Goal: Transaction & Acquisition: Purchase product/service

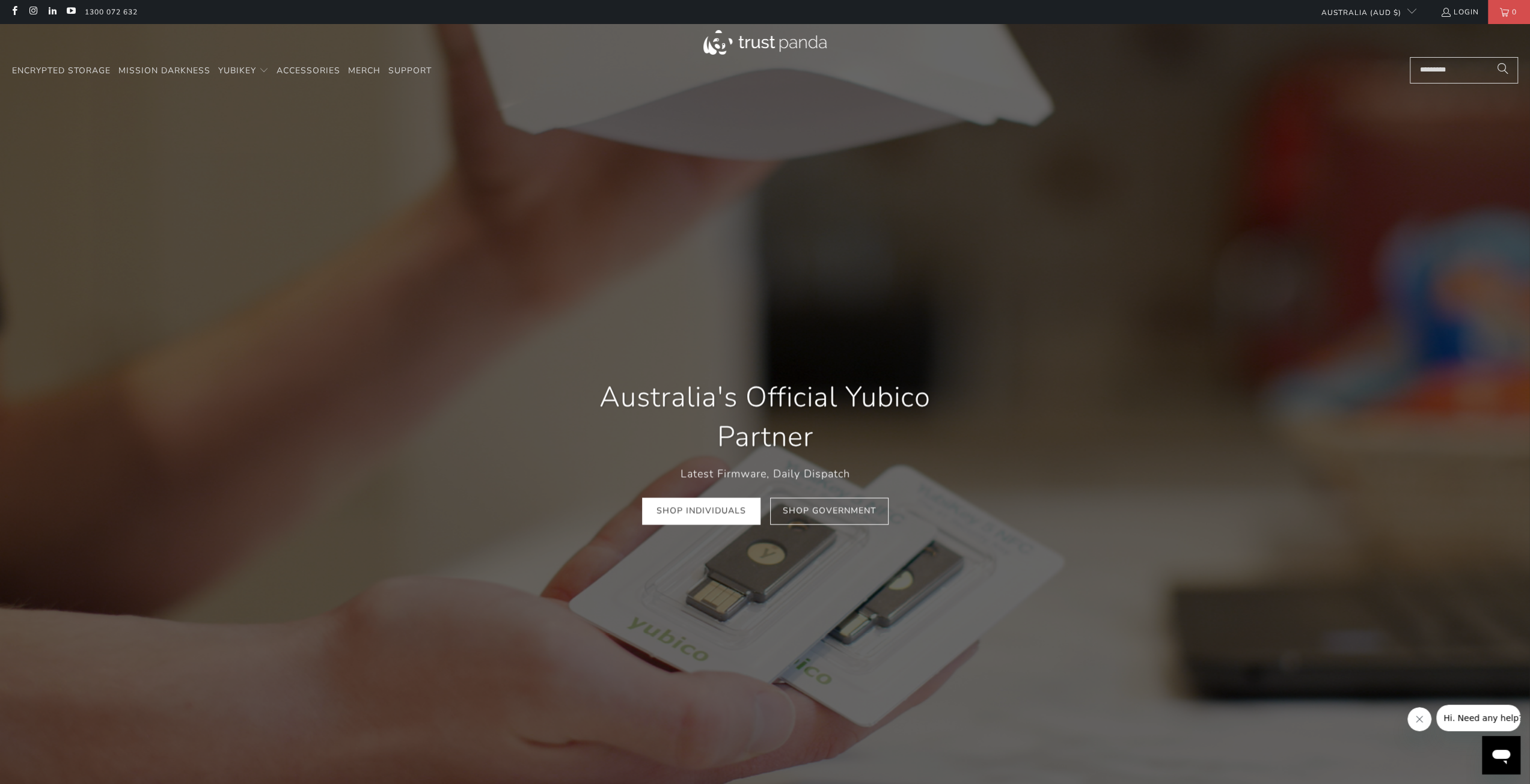
click at [760, 46] on img at bounding box center [765, 43] width 123 height 25
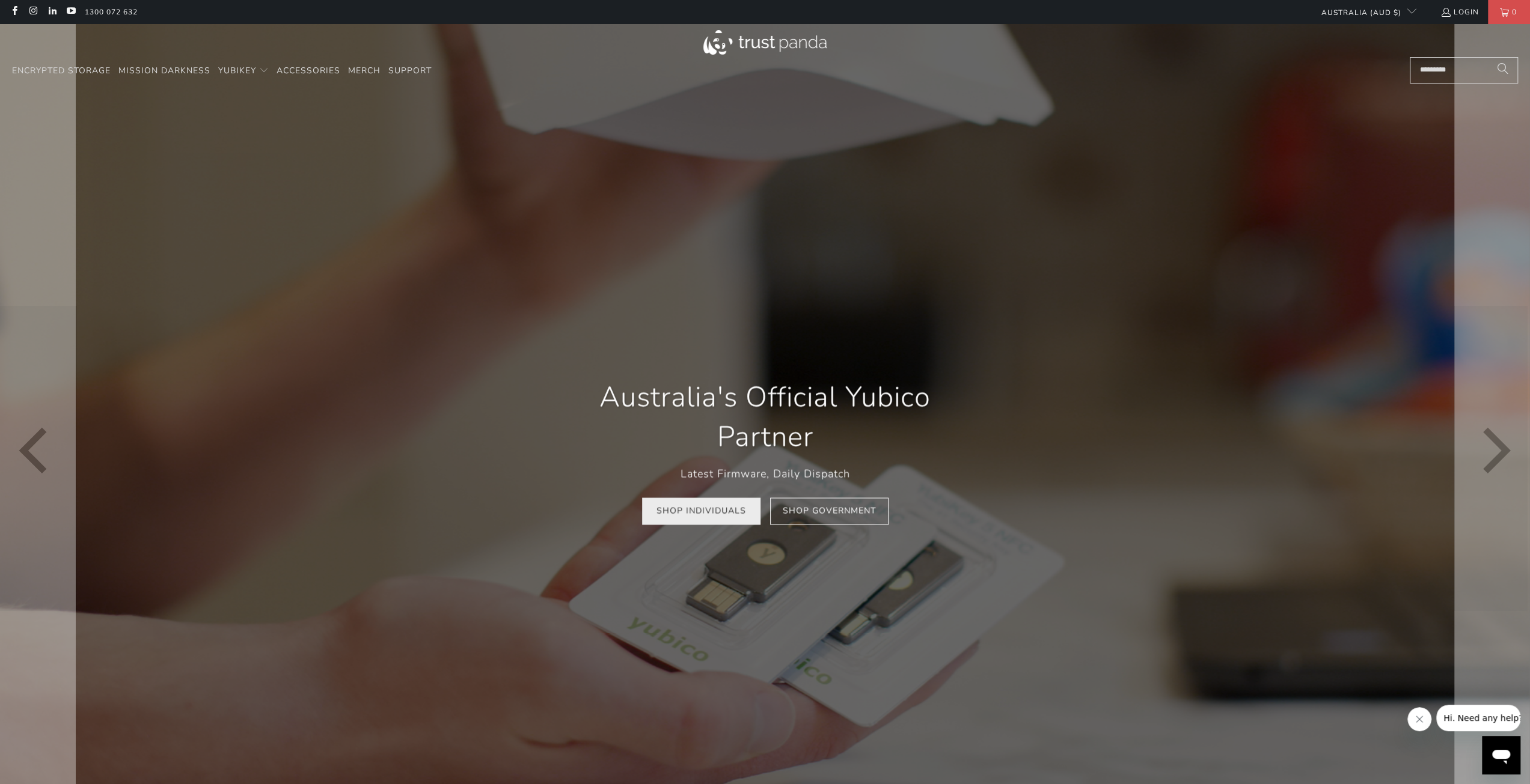
click at [684, 519] on link "Shop Individuals" at bounding box center [701, 511] width 118 height 27
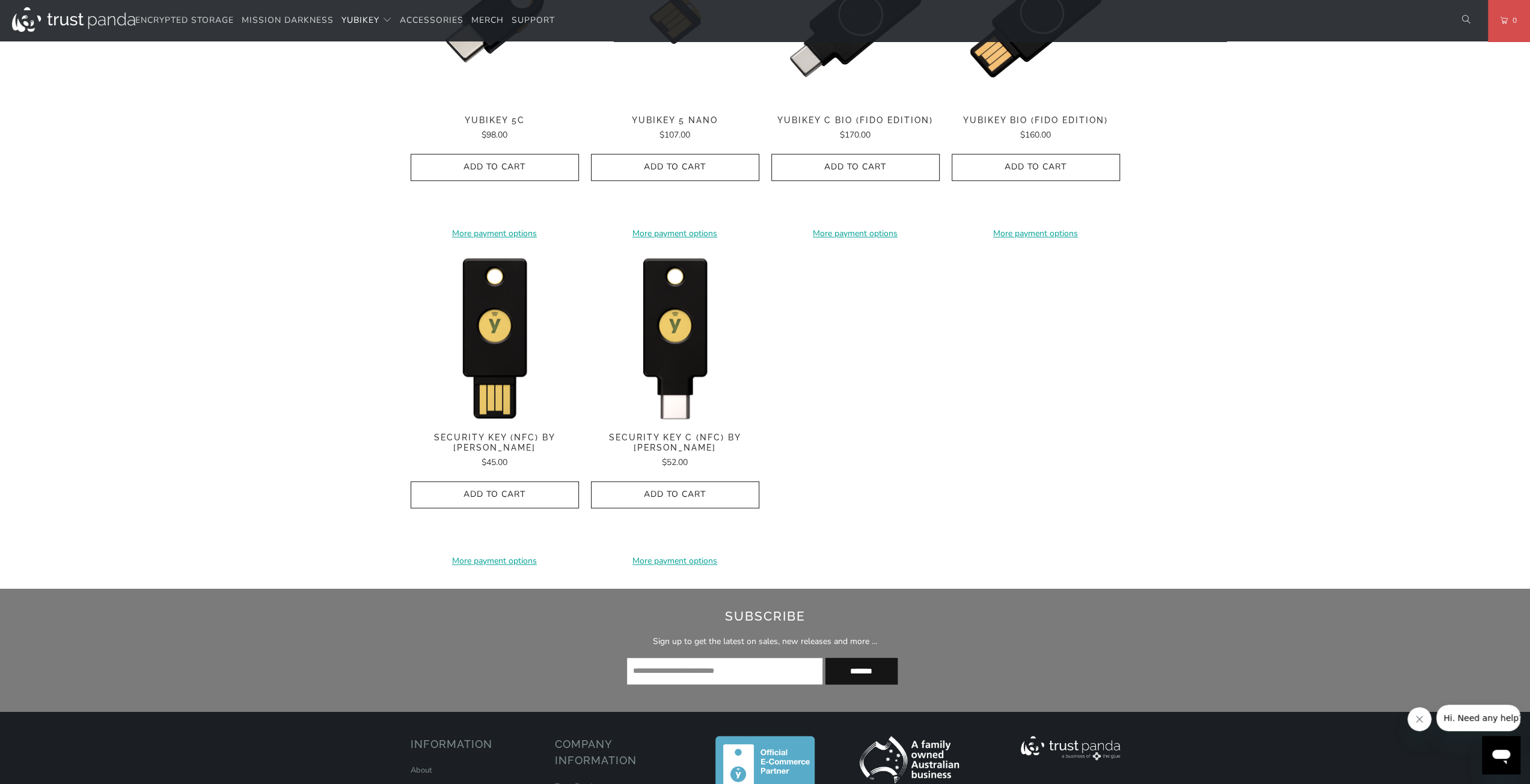
scroll to position [1142, 0]
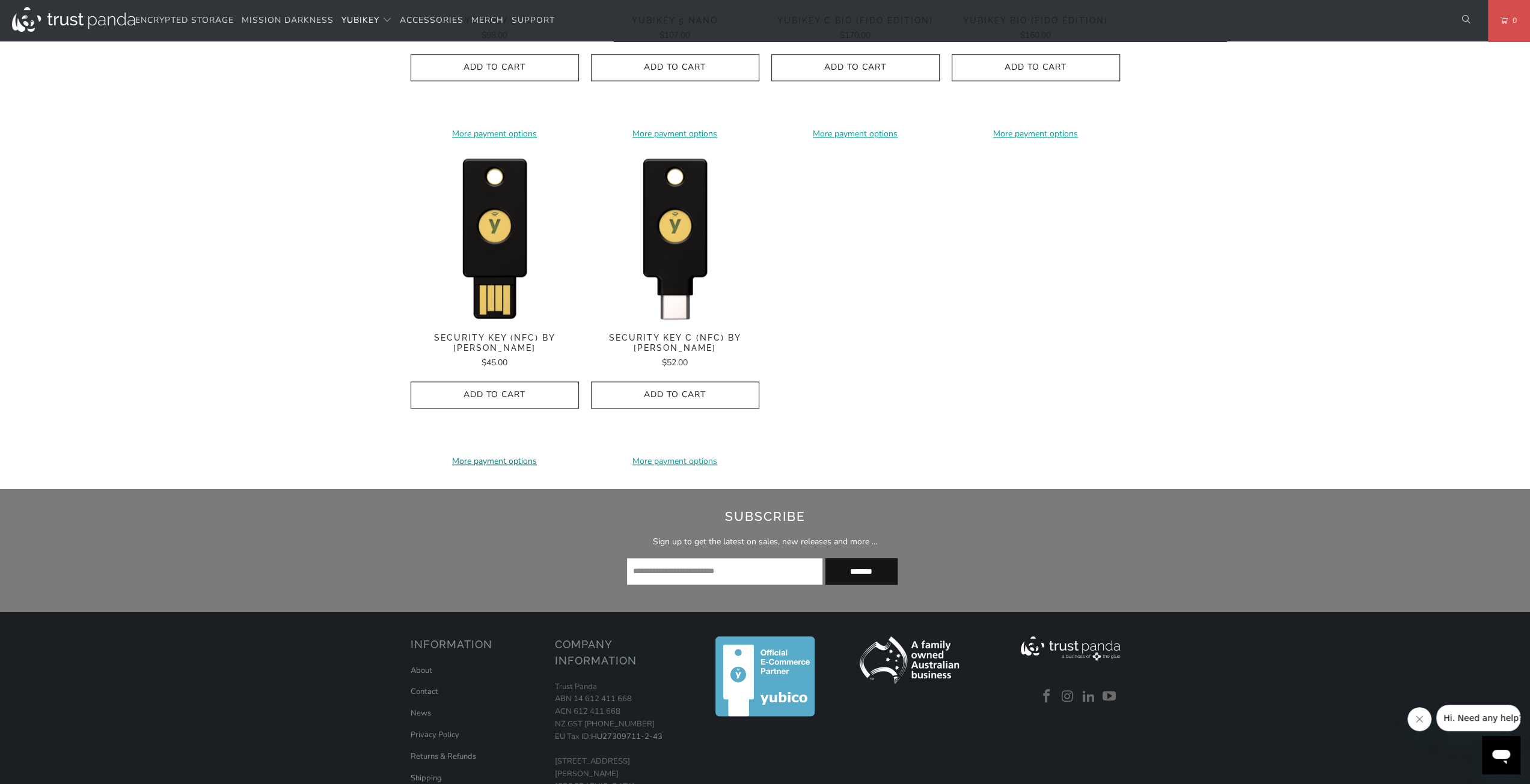
click at [476, 455] on link "More payment options" at bounding box center [495, 462] width 168 height 13
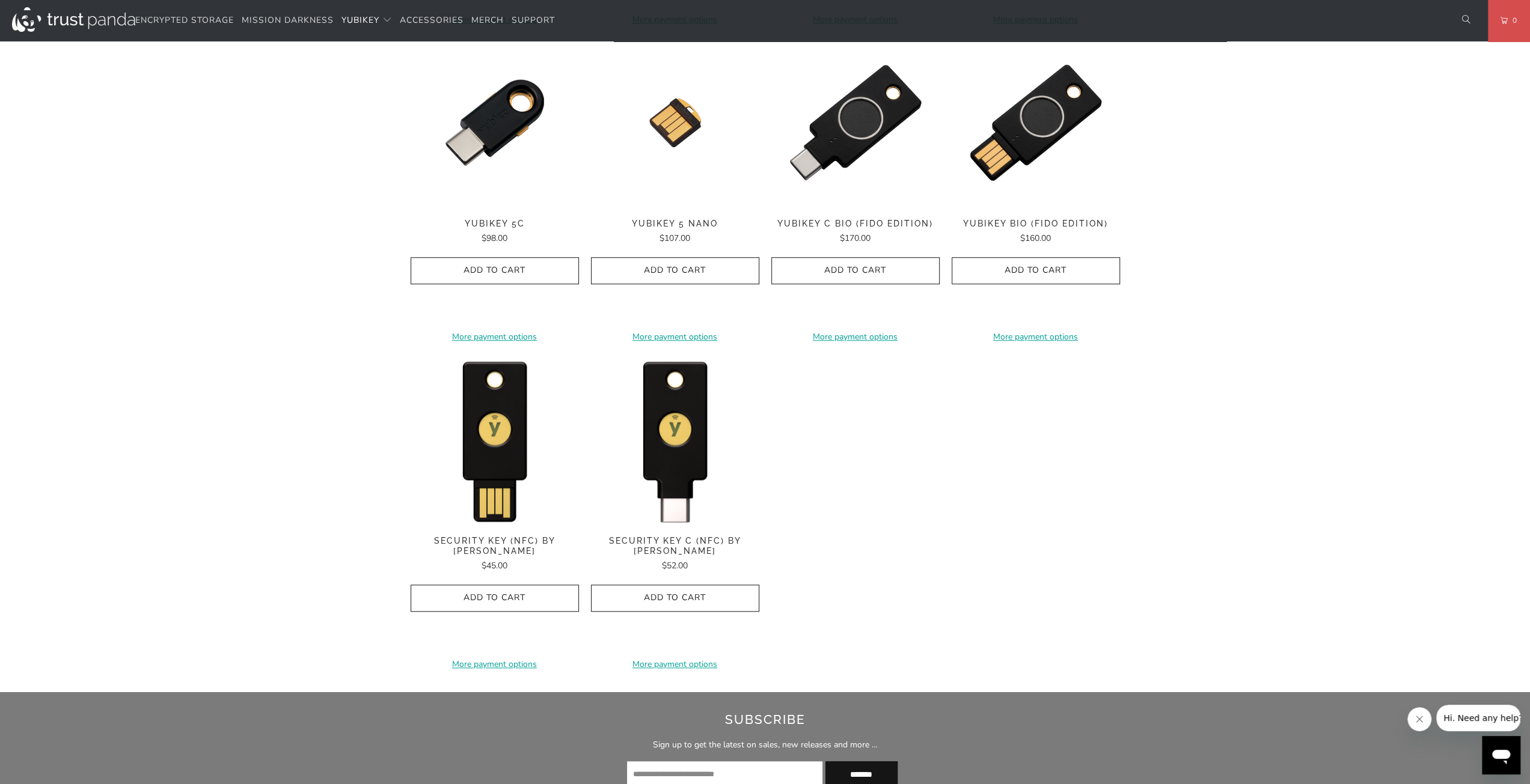
scroll to position [842, 0]
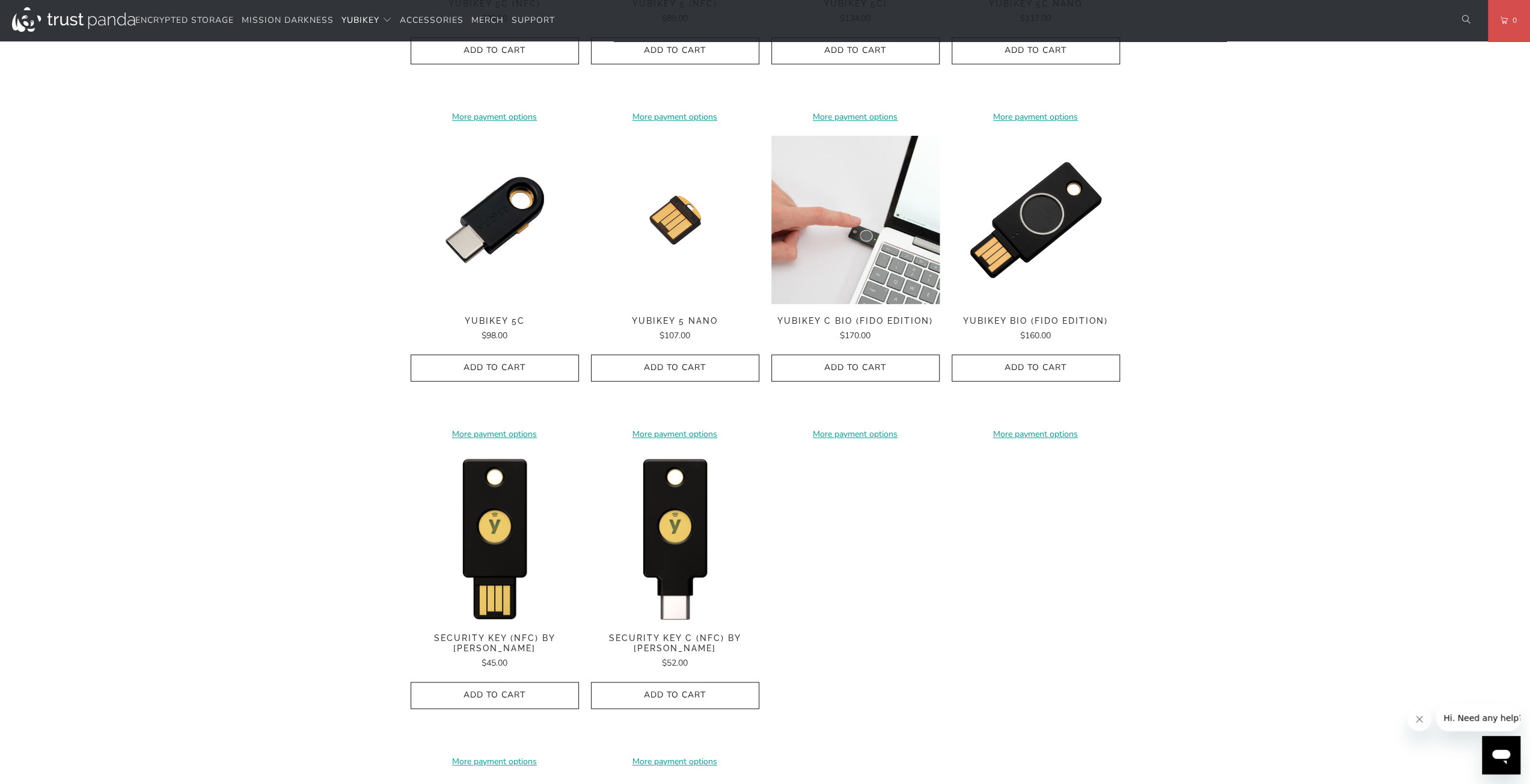
click at [873, 228] on img at bounding box center [855, 220] width 168 height 168
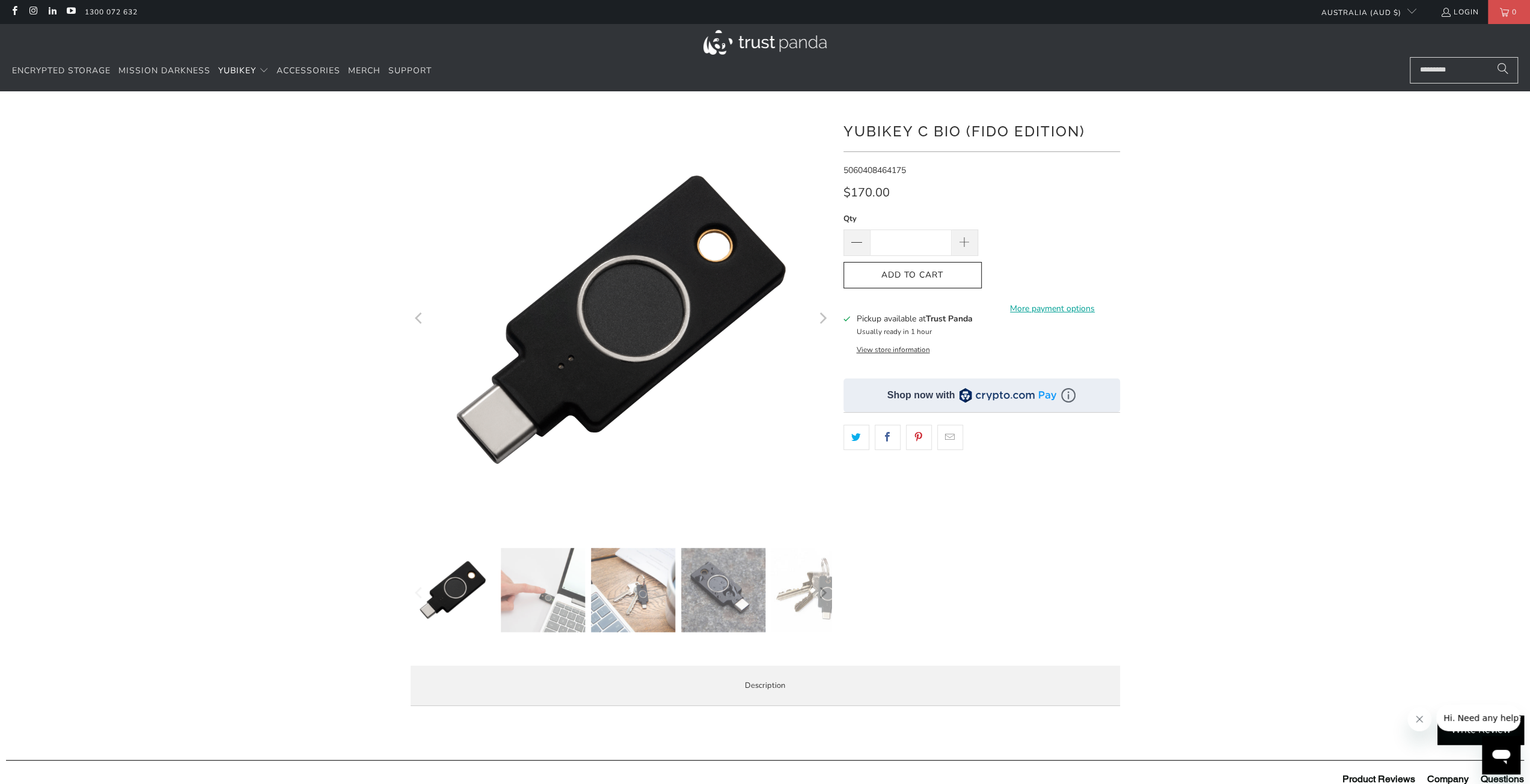
drag, startPoint x: 1194, startPoint y: 392, endPoint x: 1178, endPoint y: 392, distance: 16.0
click at [1193, 392] on div at bounding box center [765, 412] width 1530 height 606
click at [1067, 395] on img at bounding box center [1068, 396] width 14 height 14
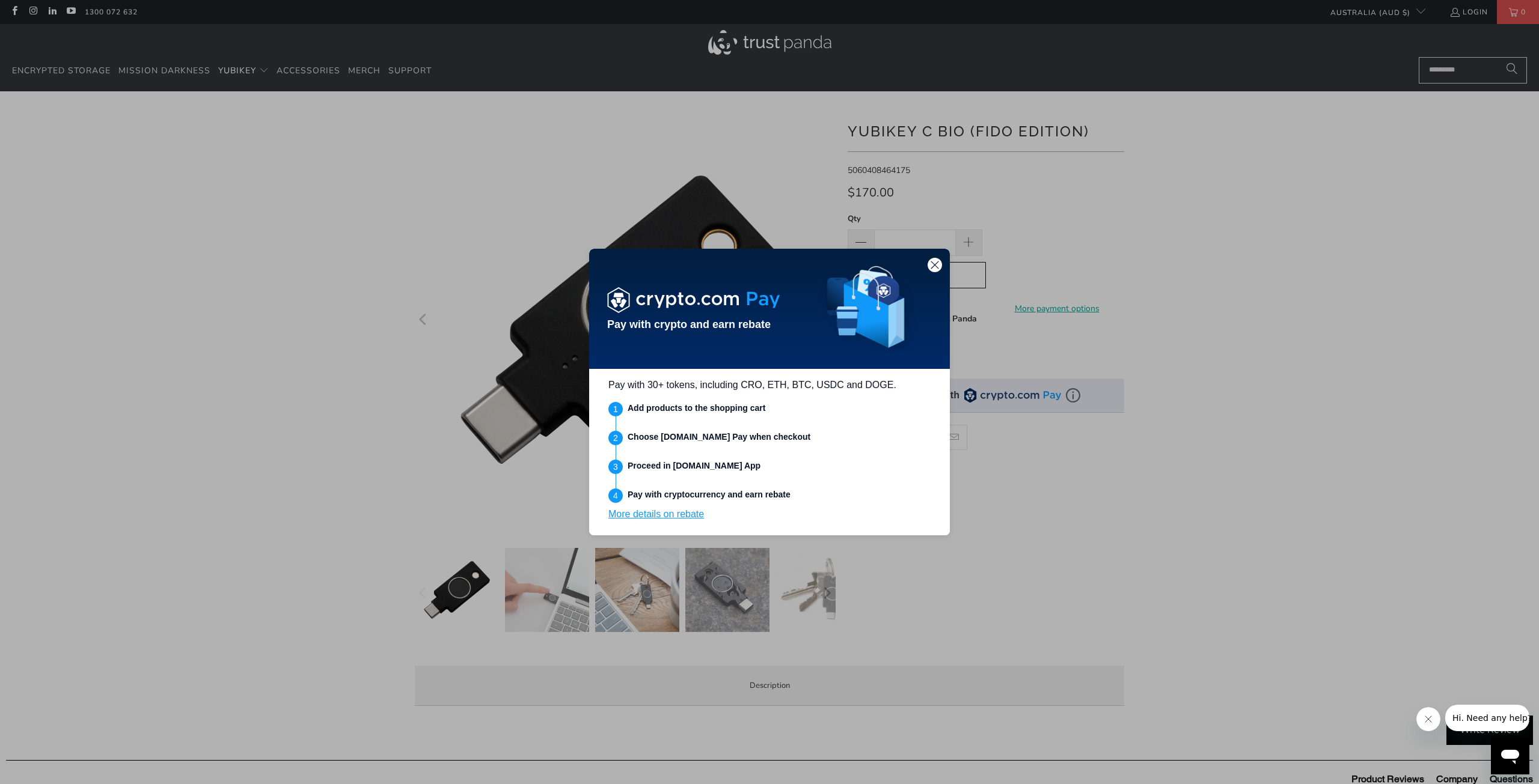
click at [928, 264] on div at bounding box center [935, 265] width 14 height 14
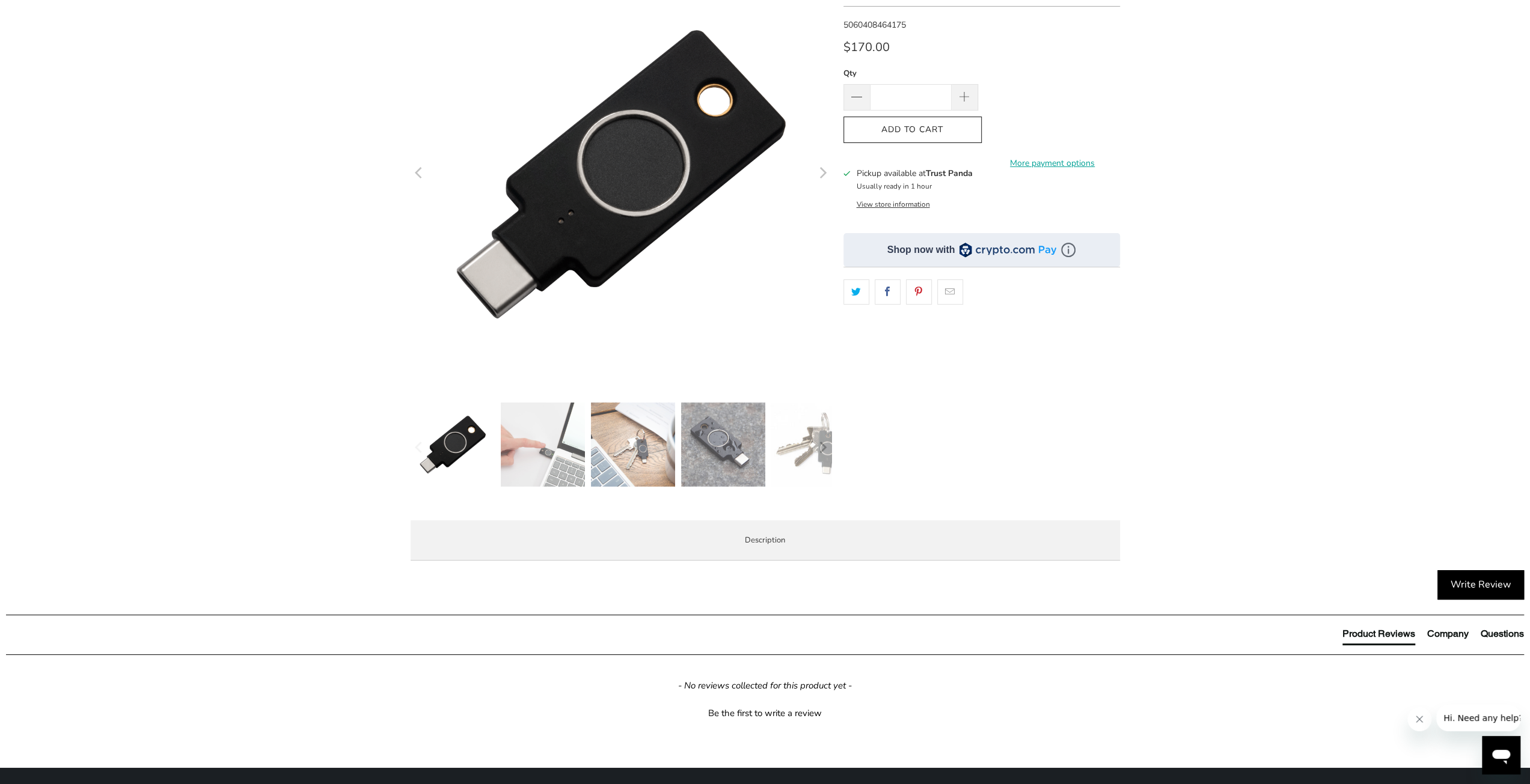
scroll to position [60, 0]
